Goal: Information Seeking & Learning: Learn about a topic

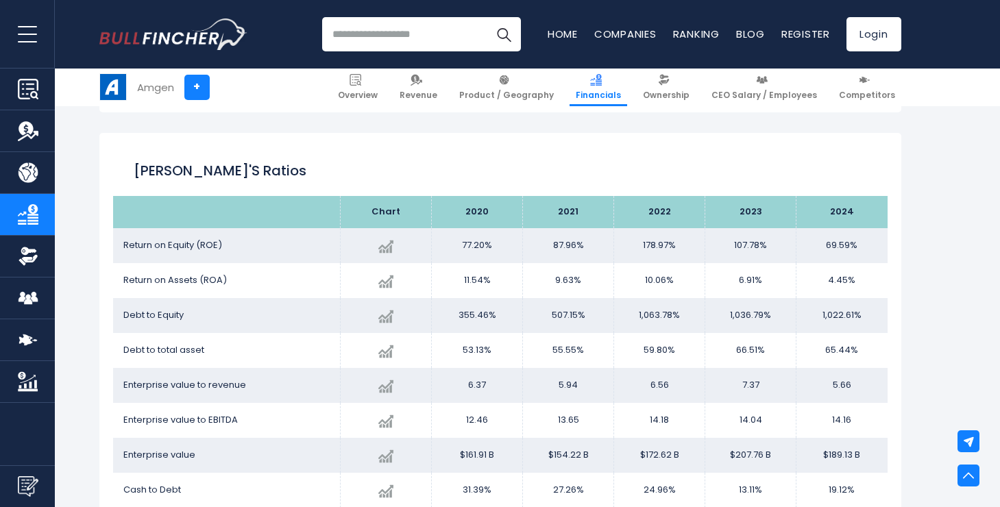
scroll to position [2658, 0]
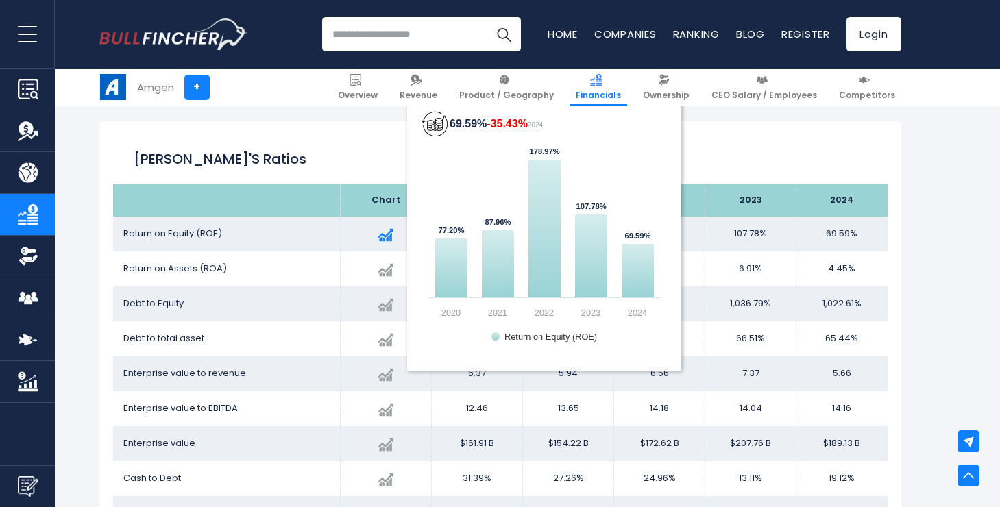
click at [386, 238] on img at bounding box center [385, 235] width 15 height 15
click at [456, 270] on icon "69.59% -35.43% 2024" at bounding box center [451, 269] width 33 height 60
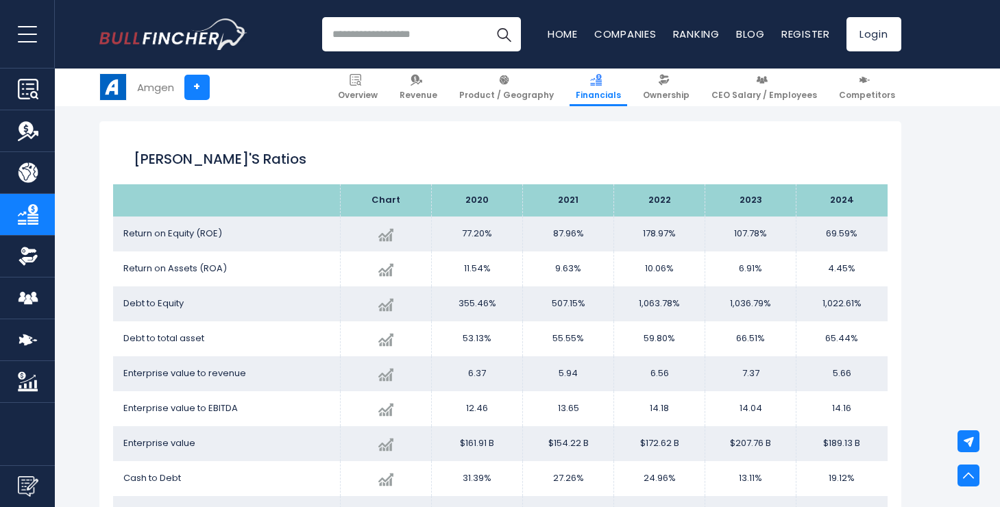
click at [212, 269] on span "Return on Assets (ROA)" at bounding box center [175, 268] width 104 height 13
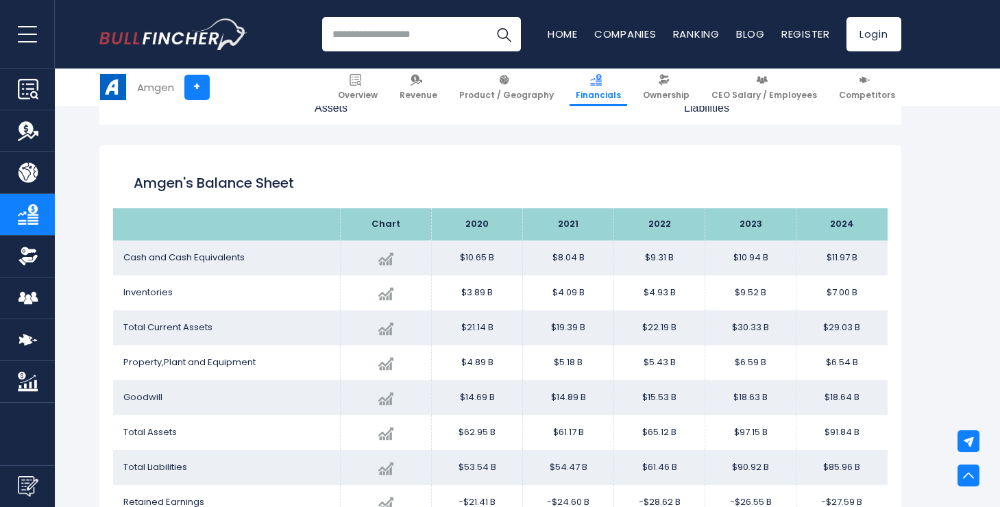
scroll to position [1517, 0]
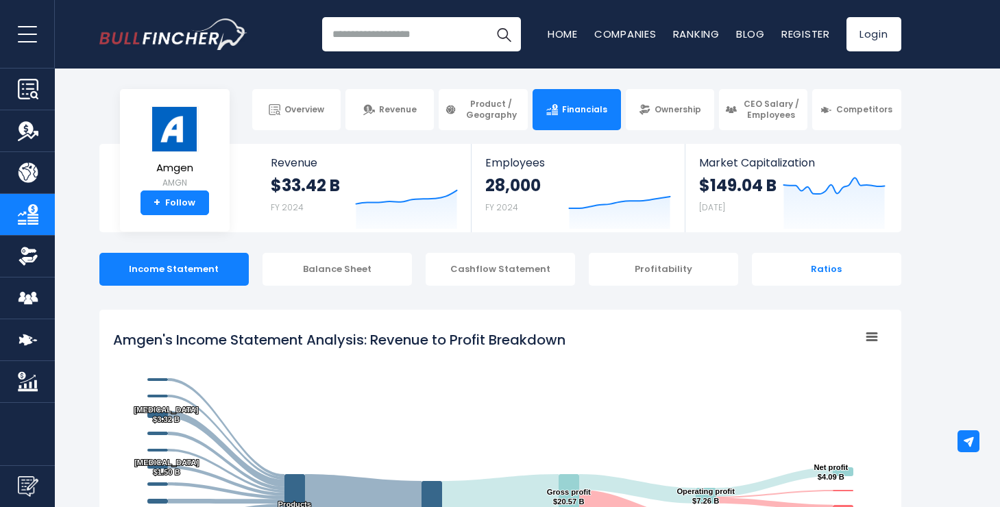
click at [818, 263] on div "Ratios" at bounding box center [826, 269] width 149 height 33
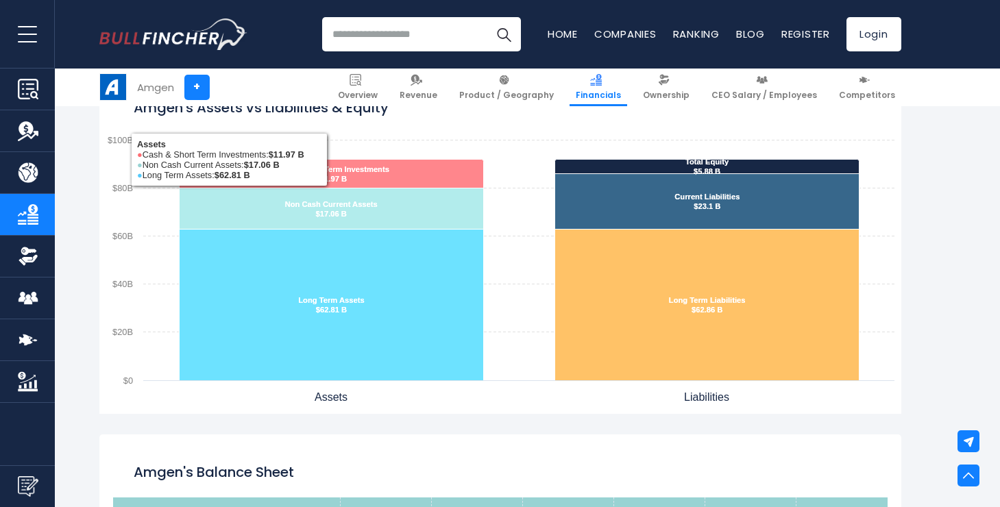
scroll to position [1183, 0]
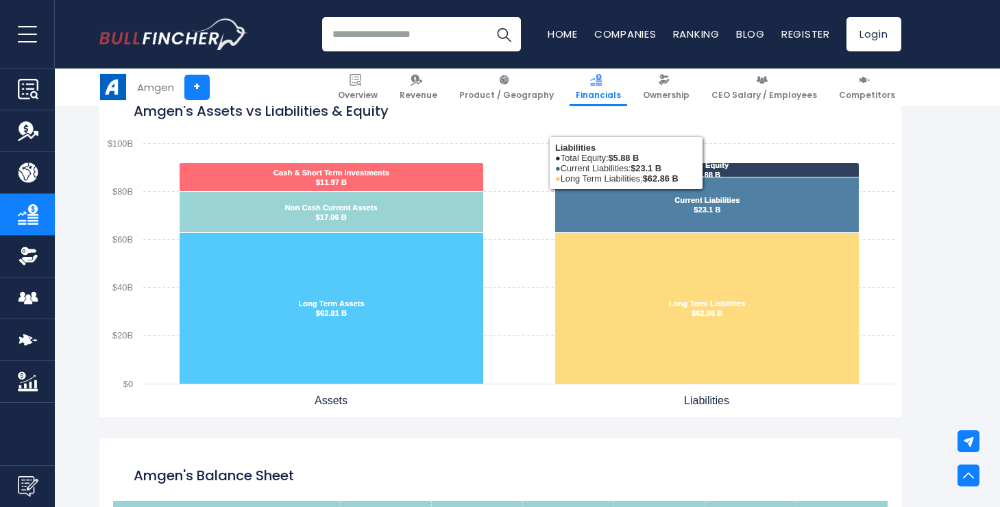
click at [703, 174] on text "Total Equity ​ $5.88 B ​ Total Equity ​ $5.88 B" at bounding box center [707, 170] width 44 height 18
click at [878, 156] on rect "Amgen's Assets vs Liabilities & Equity" at bounding box center [500, 246] width 802 height 343
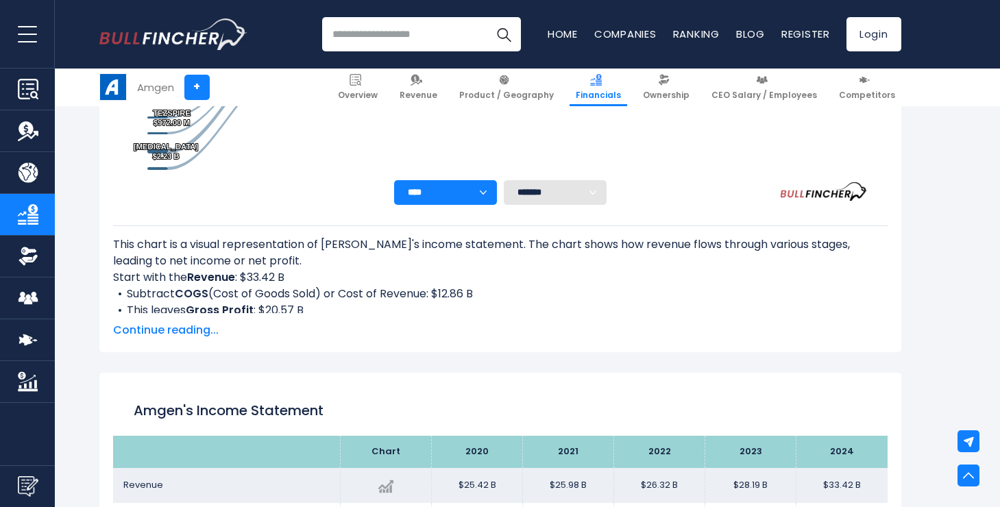
scroll to position [0, 0]
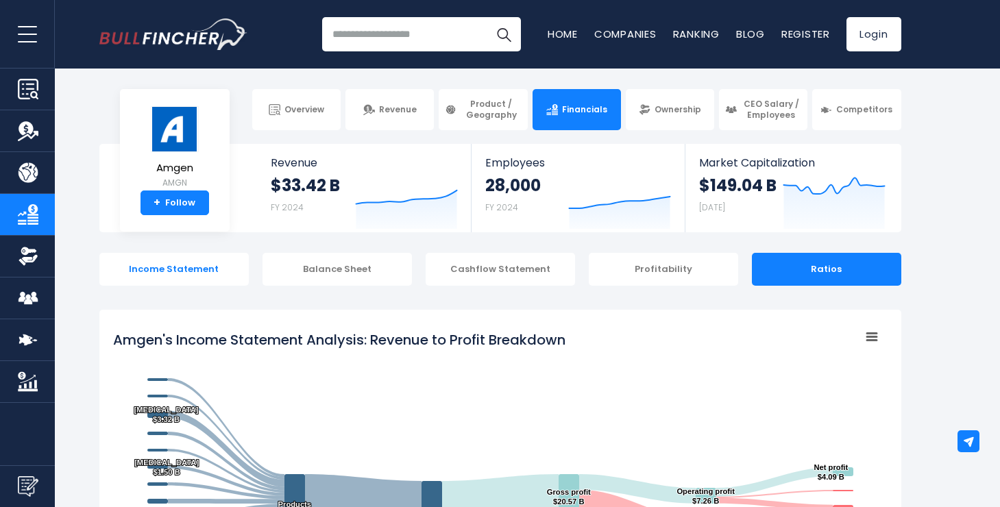
click at [215, 275] on div "Income Statement" at bounding box center [173, 269] width 149 height 33
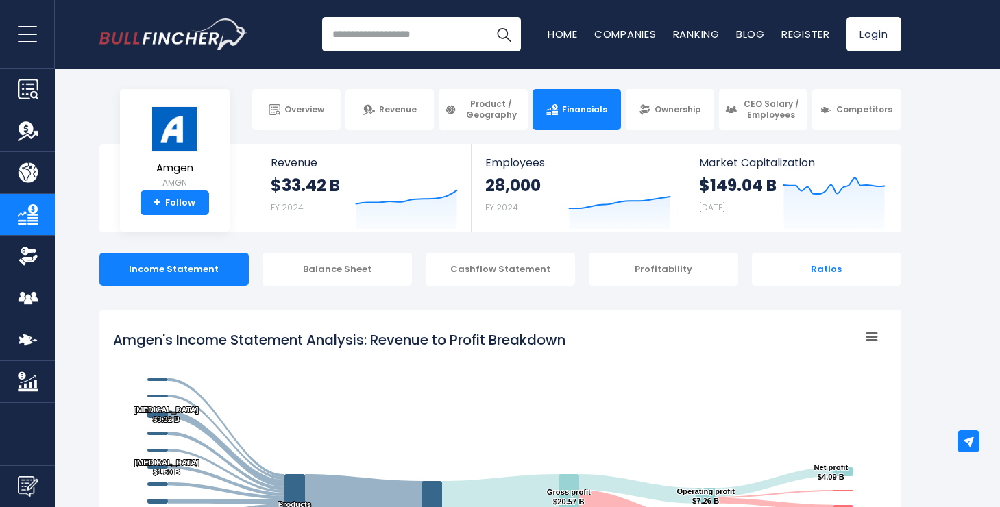
click at [844, 274] on div "Ratios" at bounding box center [826, 269] width 149 height 33
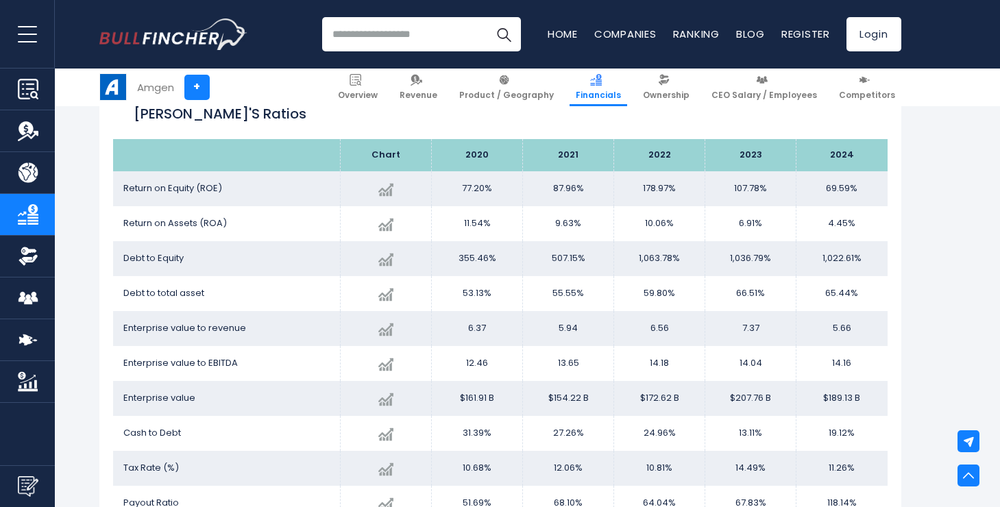
scroll to position [2702, 0]
